Goal: Task Accomplishment & Management: Manage account settings

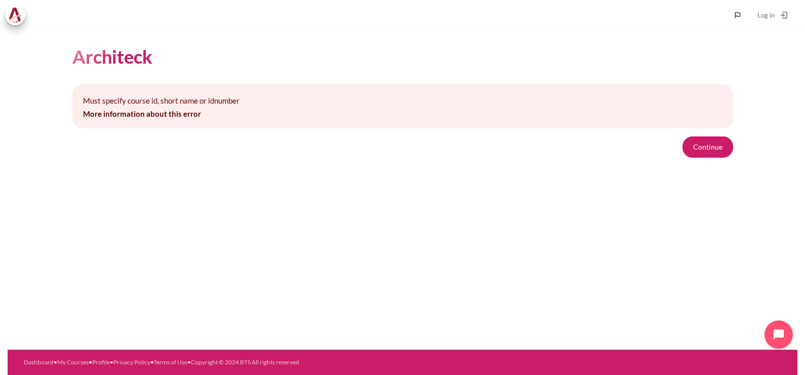
drag, startPoint x: 50, startPoint y: 235, endPoint x: 451, endPoint y: 159, distance: 408.4
click at [50, 235] on div "Architeck Must specify course id, short name or idnumber More information about…" at bounding box center [402, 190] width 789 height 320
click at [701, 150] on button "Continue" at bounding box center [707, 147] width 51 height 21
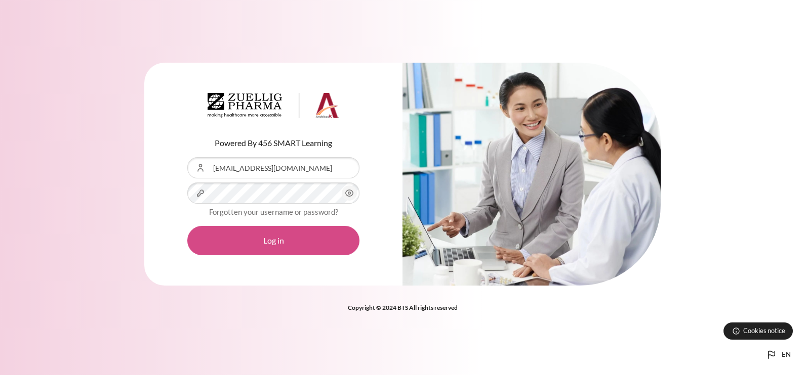
click at [277, 238] on button "Log in" at bounding box center [273, 240] width 172 height 29
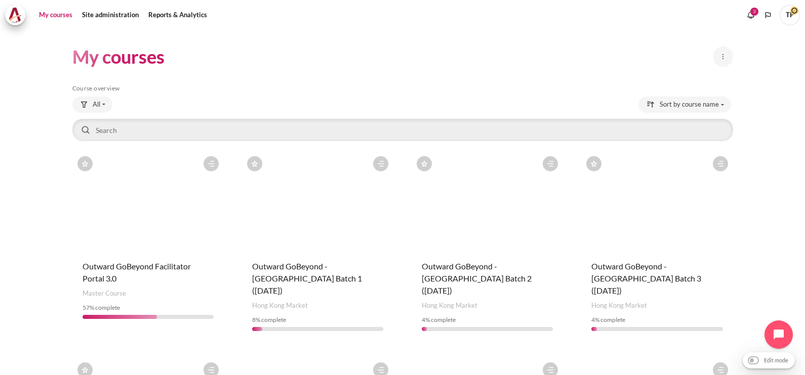
click at [0, 179] on html "Skip to main content My courses" at bounding box center [402, 187] width 805 height 375
